Goal: Task Accomplishment & Management: Use online tool/utility

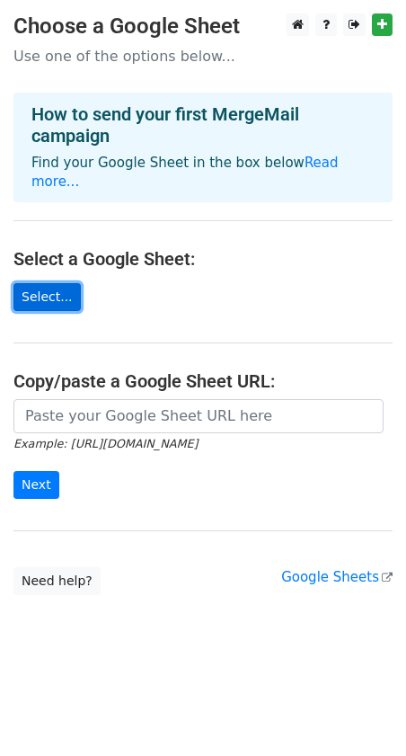
click at [59, 283] on link "Select..." at bounding box center [46, 297] width 67 height 28
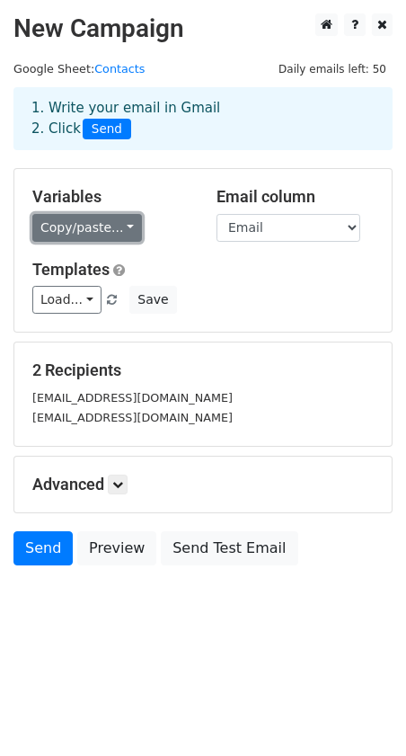
click at [126, 226] on link "Copy/paste..." at bounding box center [87, 228] width 110 height 28
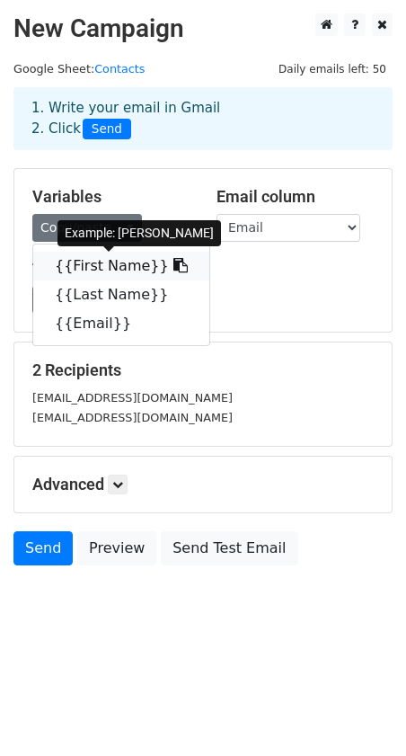
click at [126, 264] on link "{{First Name}}" at bounding box center [121, 266] width 176 height 29
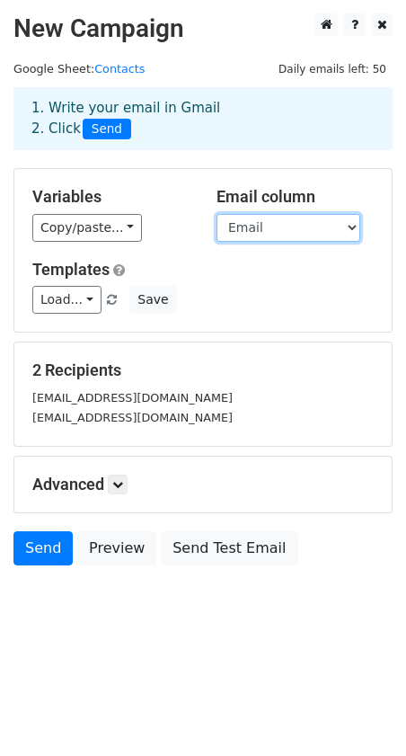
click at [318, 234] on select "First Name Last Name Email" at bounding box center [289, 228] width 144 height 28
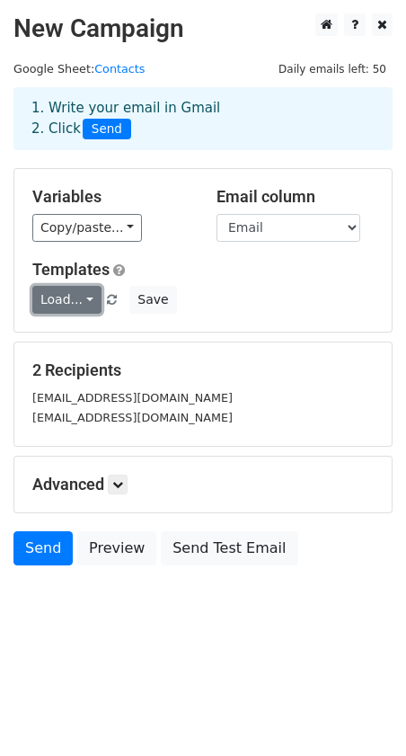
click at [79, 298] on link "Load..." at bounding box center [66, 300] width 69 height 28
click at [223, 295] on div "Load... No templates saved Save" at bounding box center [203, 300] width 368 height 28
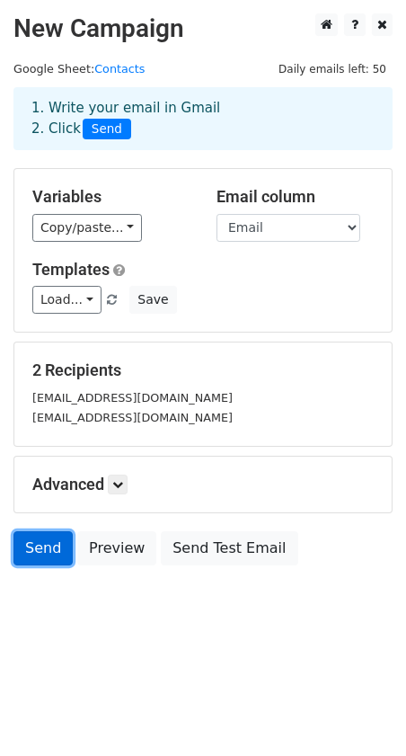
click at [51, 555] on link "Send" at bounding box center [42, 548] width 59 height 34
